Goal: Find specific page/section: Find specific page/section

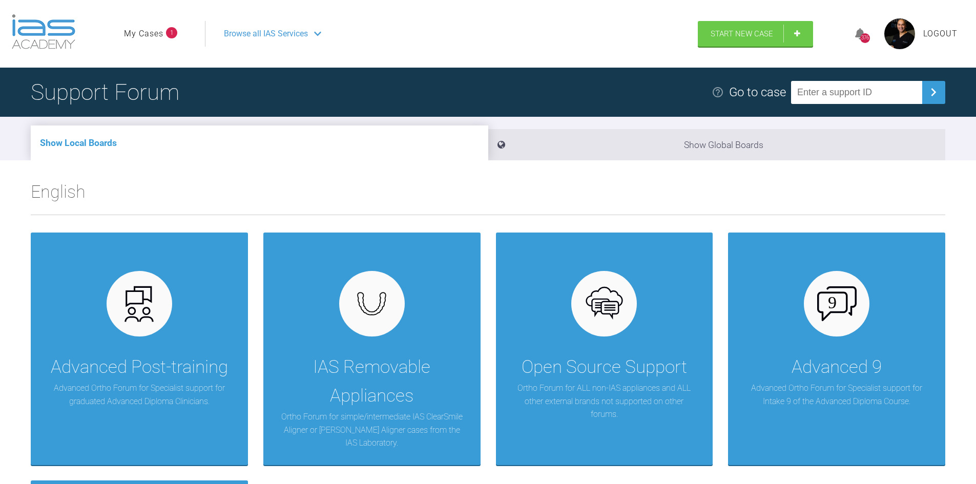
click at [136, 23] on ul "My Cases 1" at bounding box center [164, 34] width 81 height 26
click at [134, 29] on link "My Cases" at bounding box center [143, 33] width 39 height 13
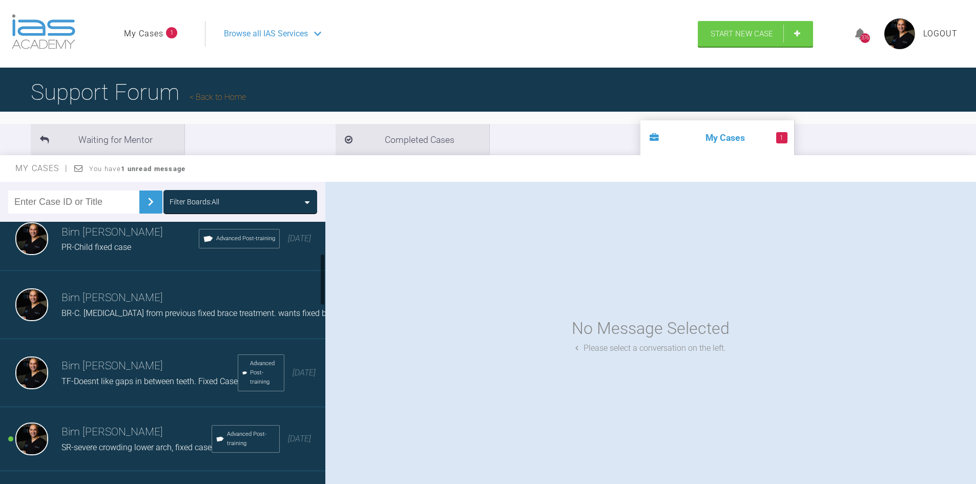
scroll to position [162, 0]
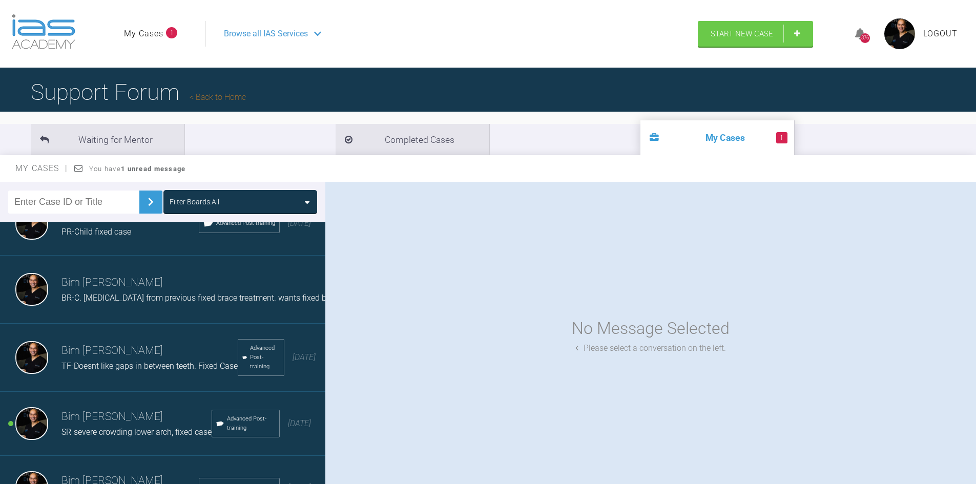
click at [116, 425] on h3 "Bim [PERSON_NAME]" at bounding box center [136, 416] width 150 height 17
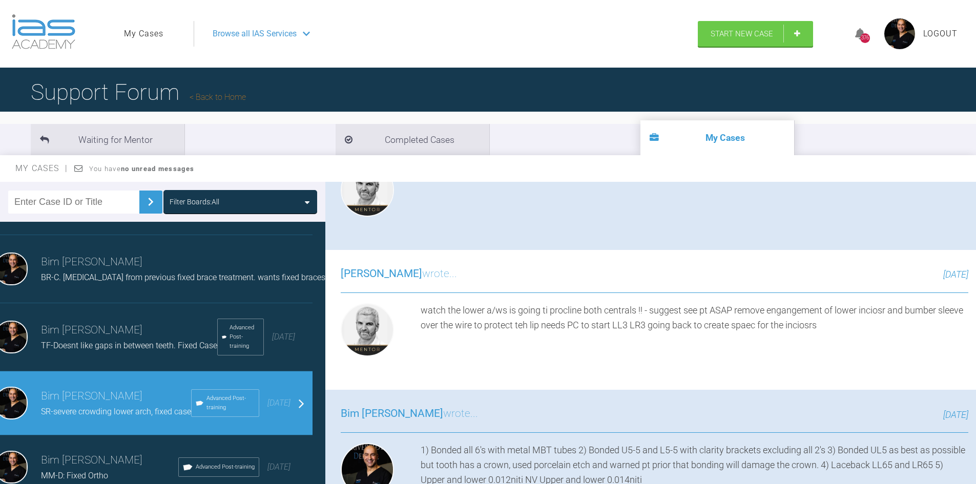
scroll to position [307, 0]
